Goal: Check status: Check status

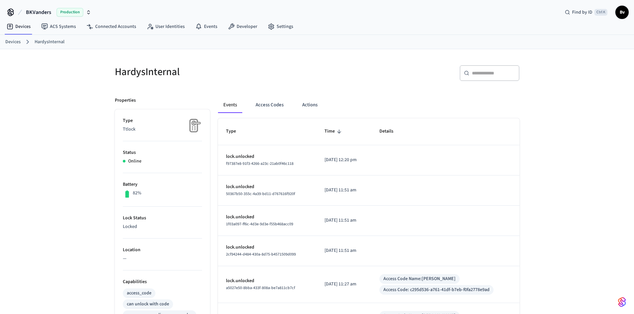
click at [16, 43] on link "Devices" at bounding box center [12, 42] width 15 height 7
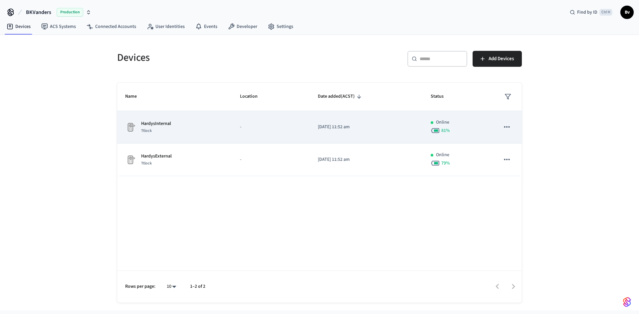
click at [148, 127] on p "HardysInternal" at bounding box center [156, 123] width 30 height 7
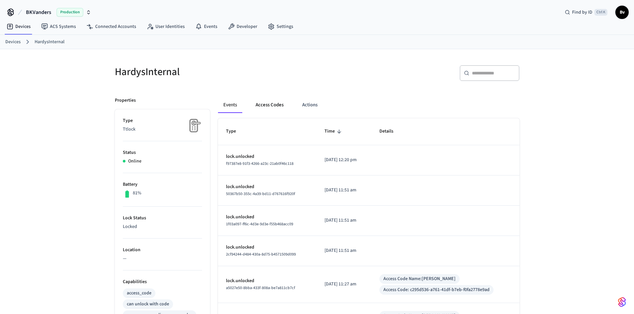
click at [265, 102] on button "Access Codes" at bounding box center [269, 105] width 39 height 16
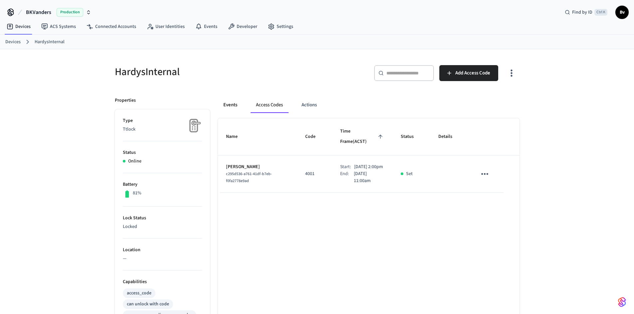
click at [228, 104] on button "Events" at bounding box center [230, 105] width 25 height 16
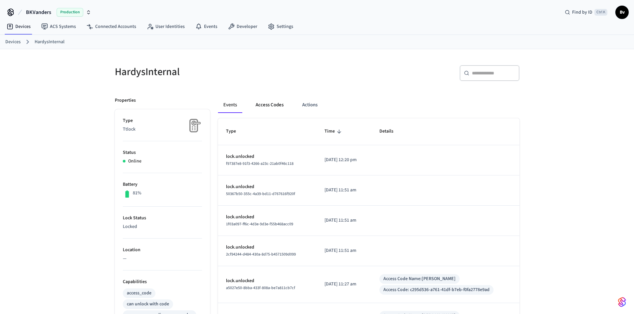
click at [267, 102] on button "Access Codes" at bounding box center [269, 105] width 39 height 16
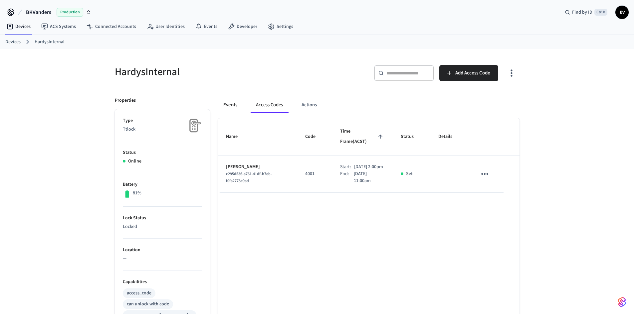
drag, startPoint x: 230, startPoint y: 104, endPoint x: 257, endPoint y: 117, distance: 29.9
click at [230, 104] on button "Events" at bounding box center [230, 105] width 25 height 16
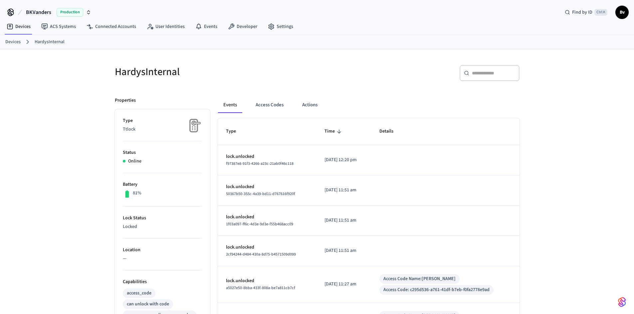
scroll to position [111, 0]
